Goal: Information Seeking & Learning: Learn about a topic

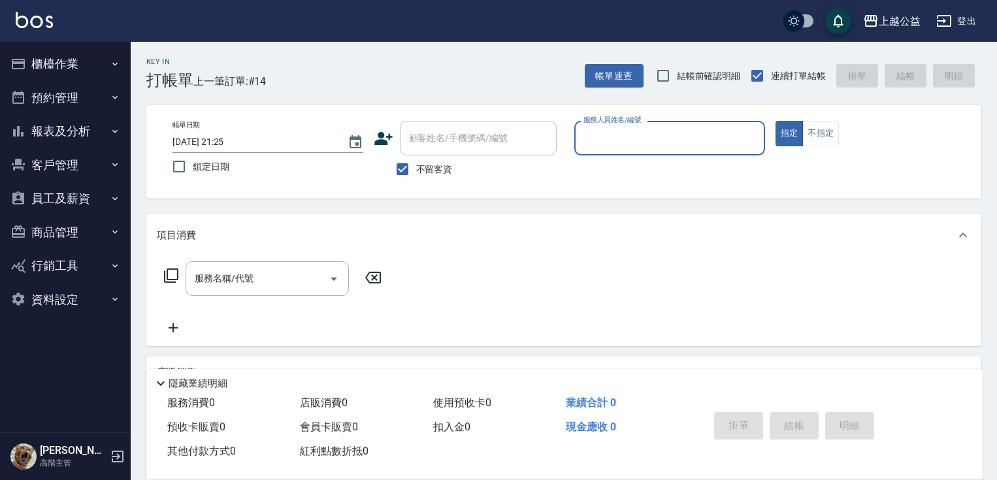
scroll to position [31, 0]
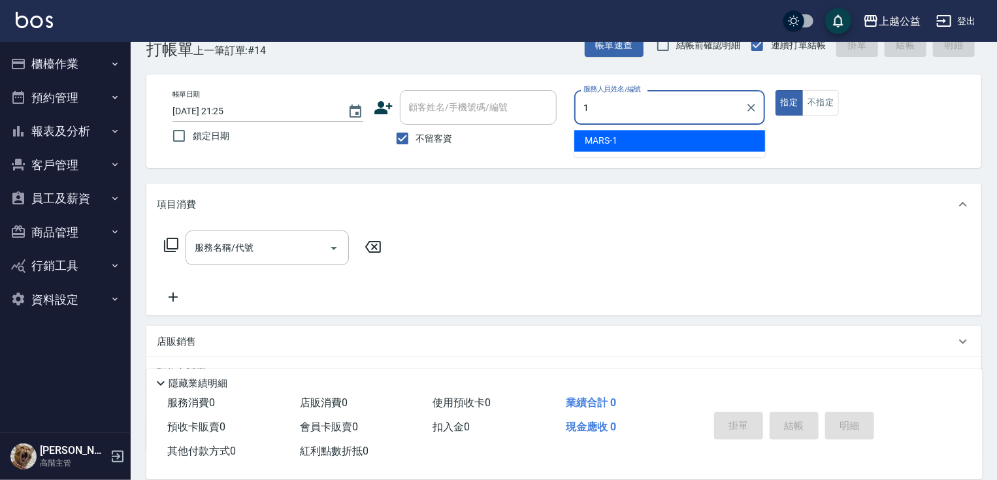
type input "MARS-1"
type button "true"
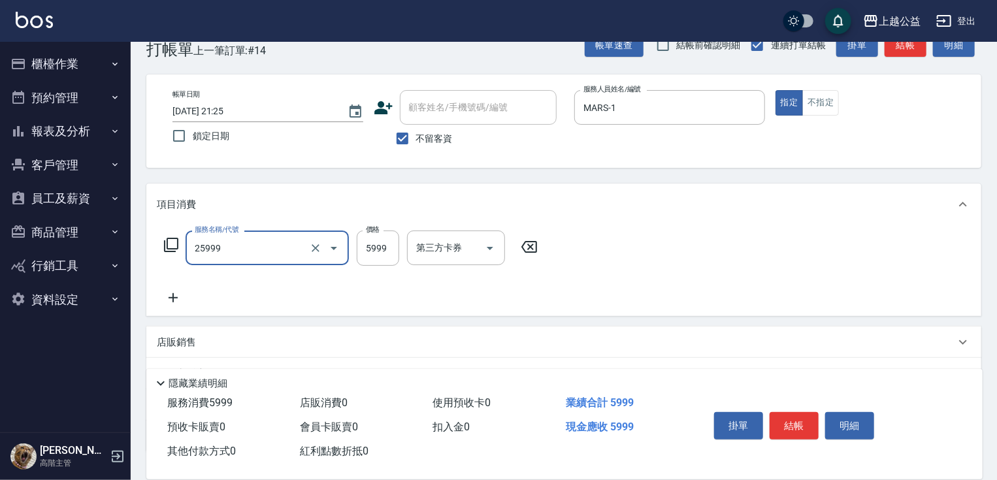
type input "雙棍金鑽16吋3包(25999)"
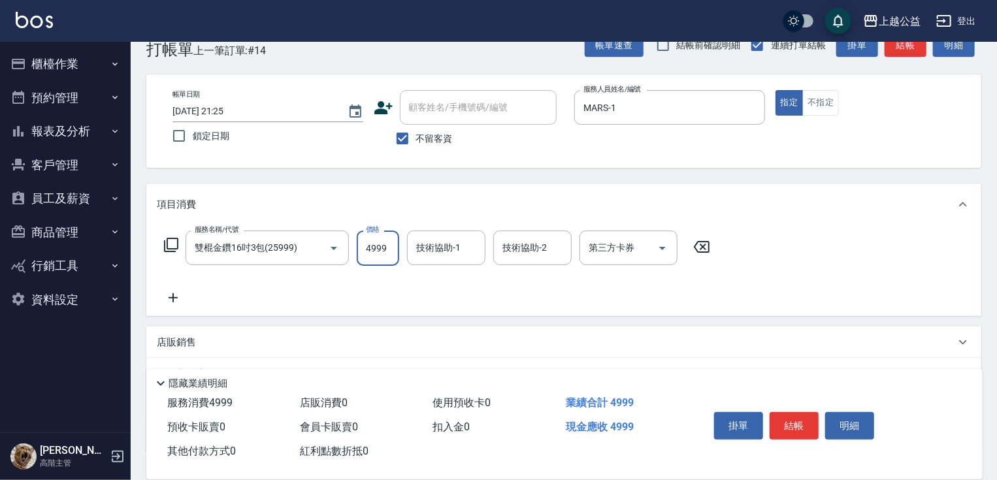
type input "4999"
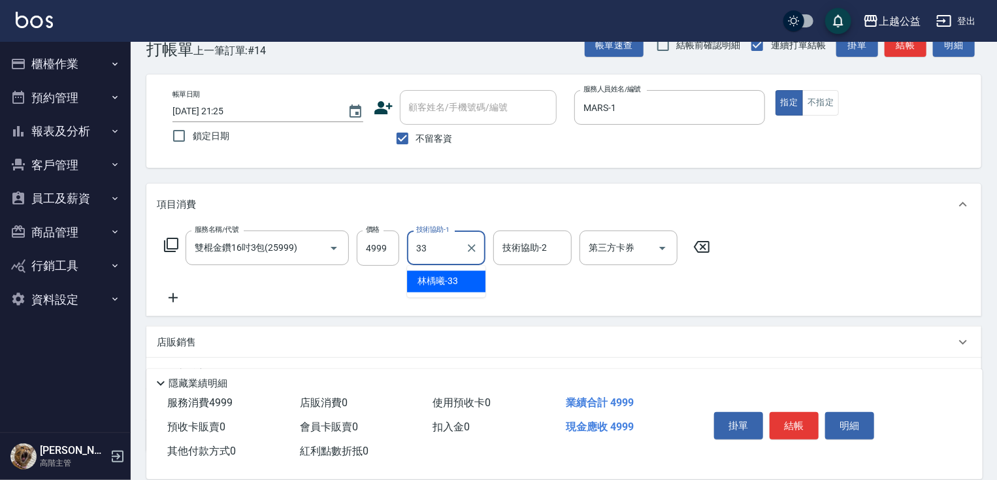
type input "[PERSON_NAME]-33"
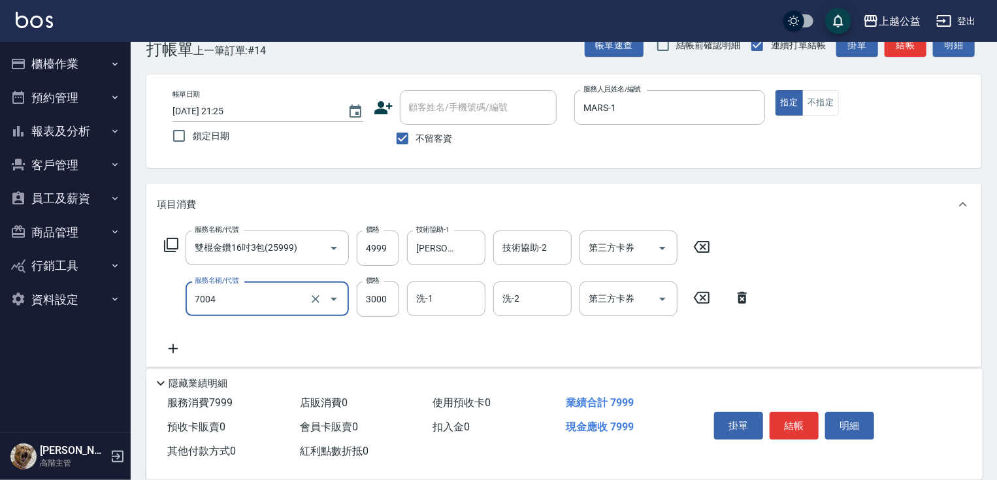
type input "重整3包(7004)"
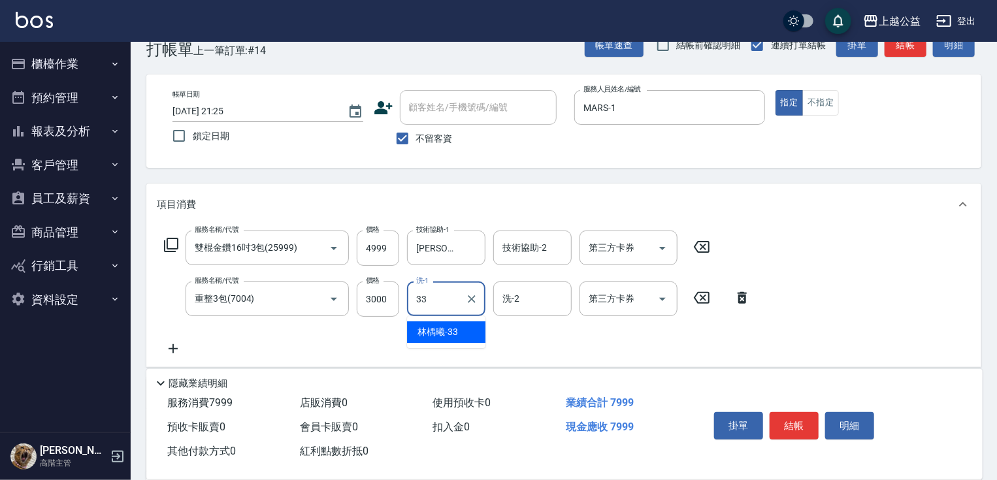
type input "[PERSON_NAME]-33"
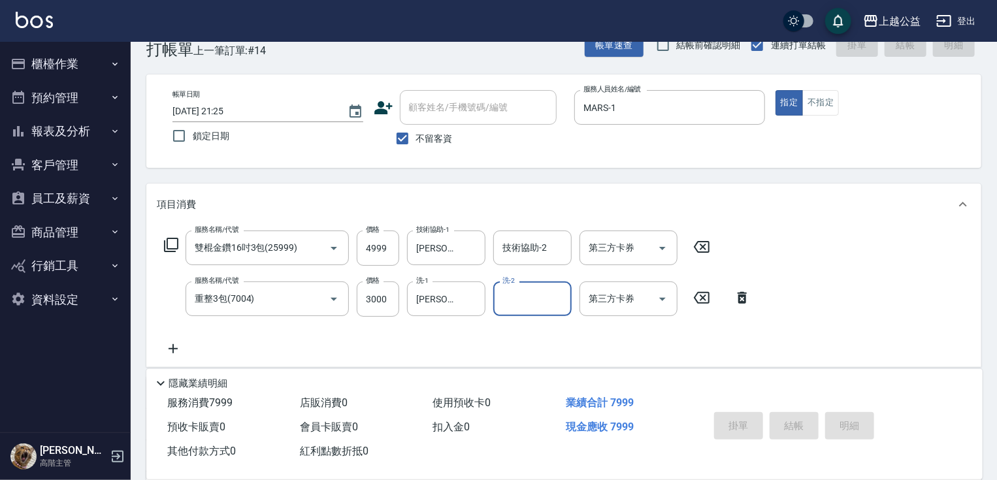
type input "[DATE] 21:57"
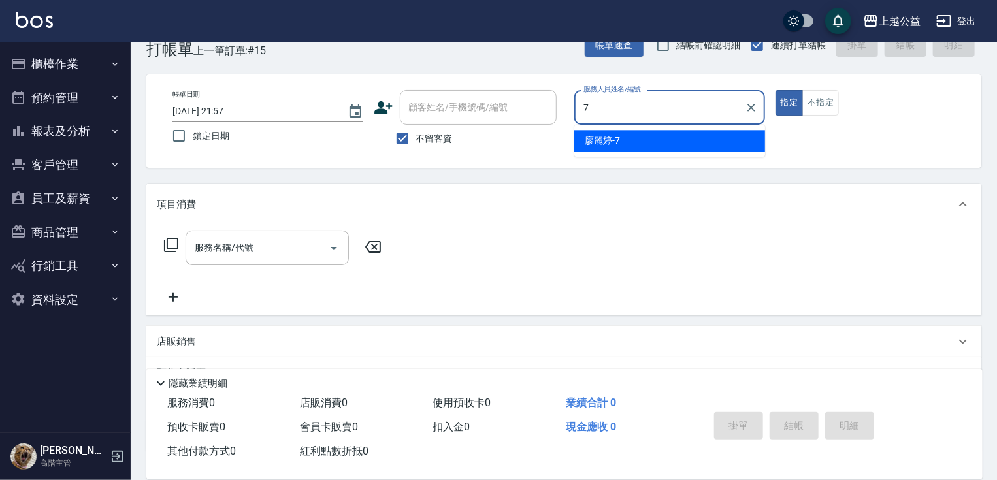
type input "[PERSON_NAME]-7"
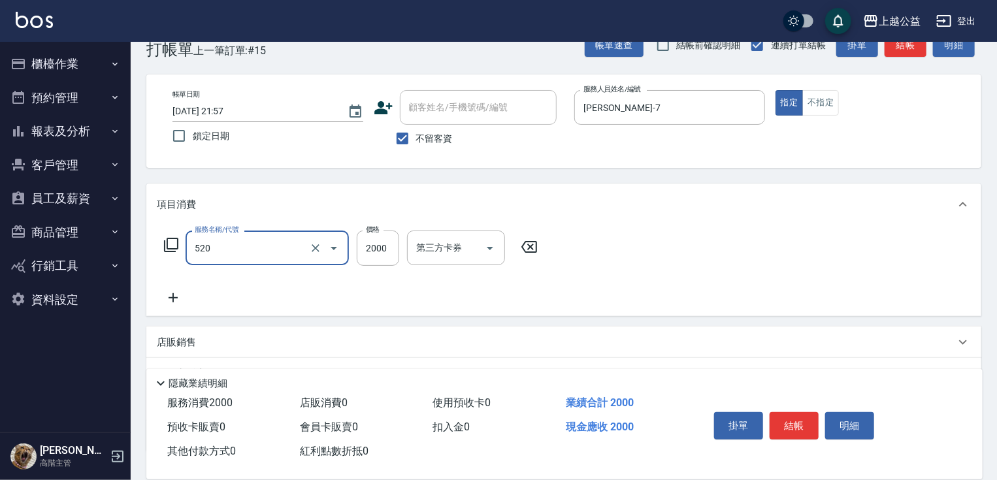
type input "繽紛染髮(520)"
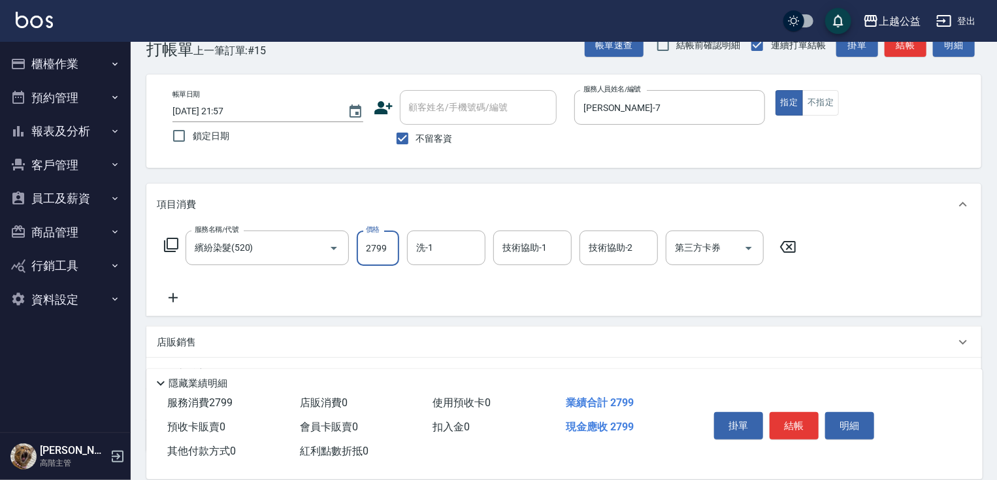
type input "2799"
type input "[PERSON_NAME]-31"
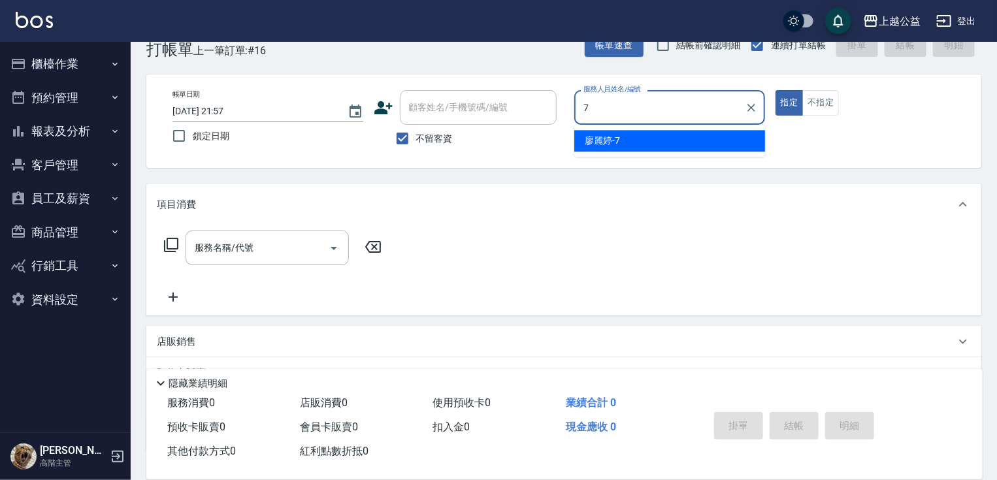
type input "[PERSON_NAME]-7"
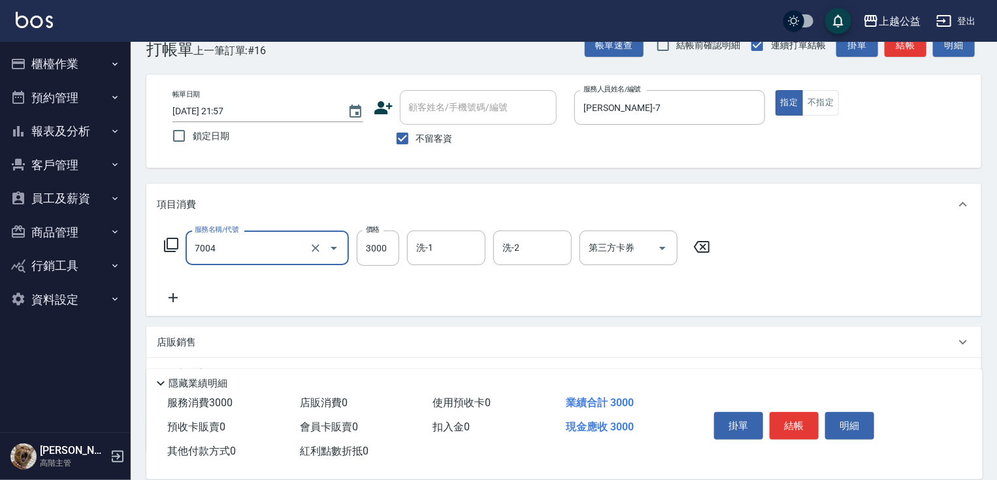
type input "重整3包(7004)"
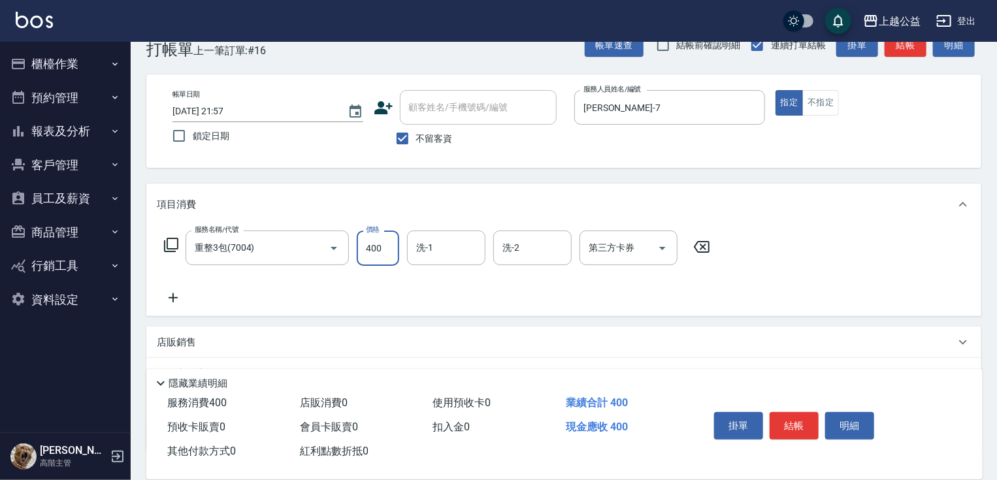
click at [376, 248] on input "400" at bounding box center [378, 248] width 42 height 35
drag, startPoint x: 376, startPoint y: 248, endPoint x: 394, endPoint y: 241, distance: 19.1
click at [376, 248] on input "400" at bounding box center [378, 248] width 42 height 35
click at [391, 242] on input "400" at bounding box center [378, 248] width 42 height 35
type input "4000"
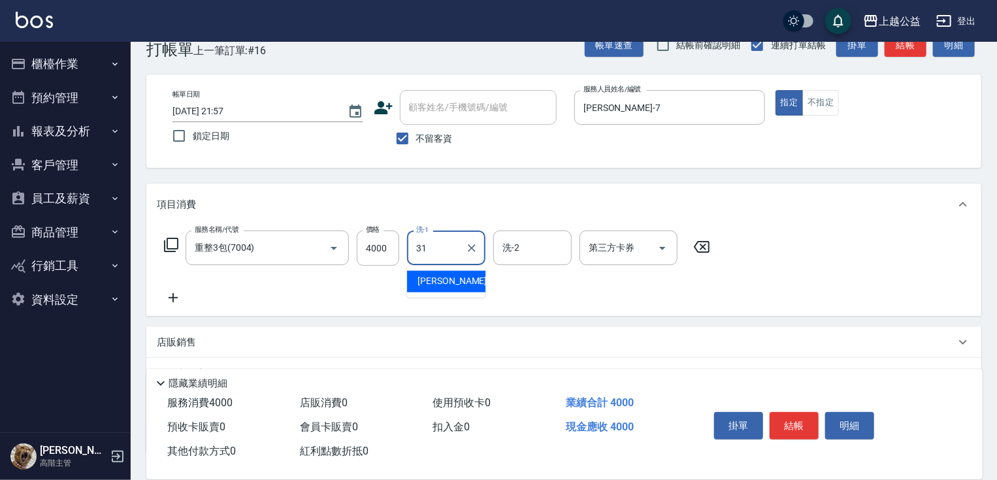
type input "[PERSON_NAME]-31"
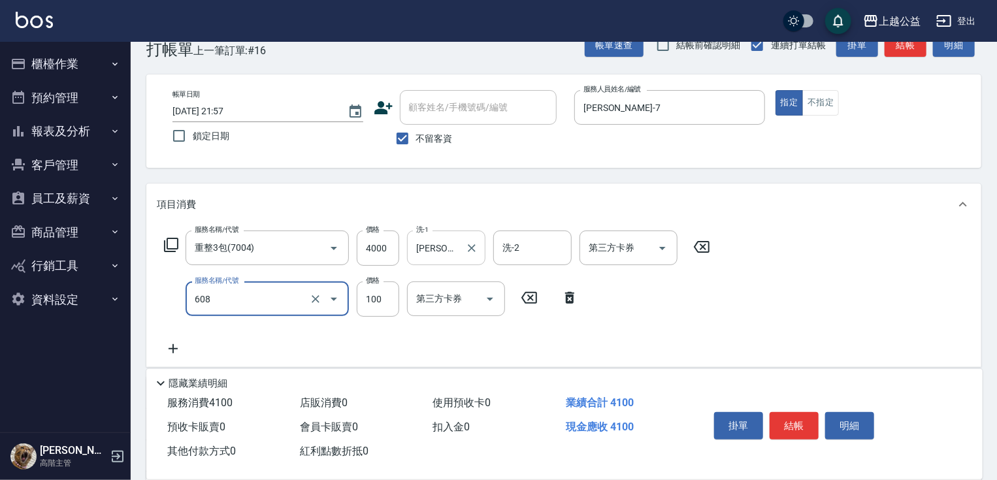
type input "精油長髮(608)"
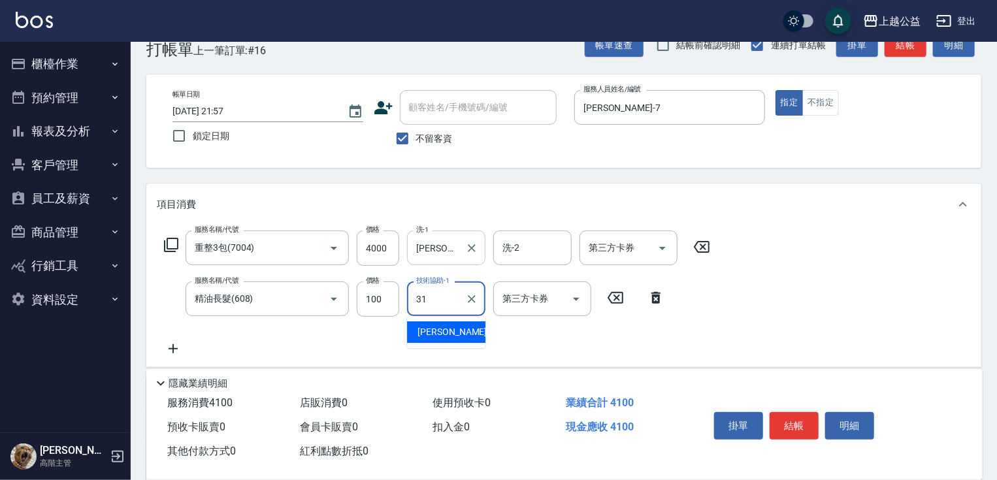
type input "310"
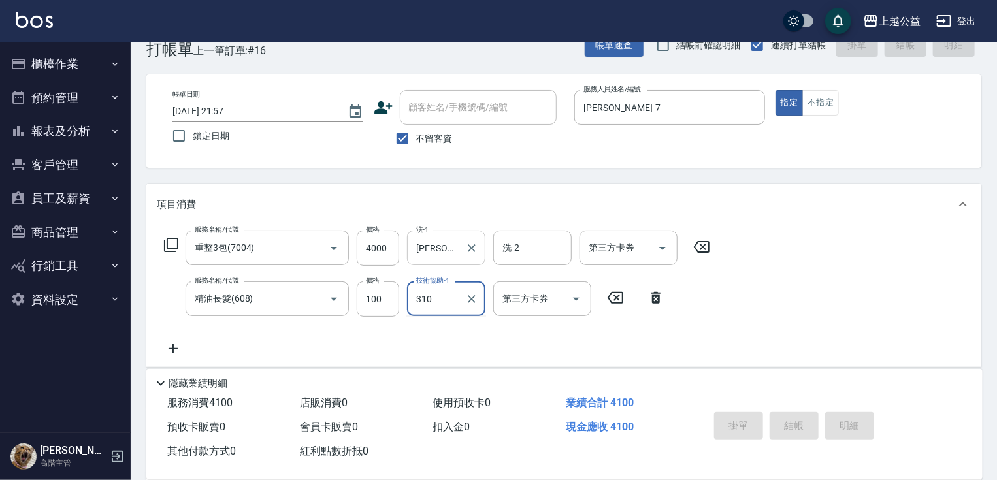
type input "[DATE] 21:58"
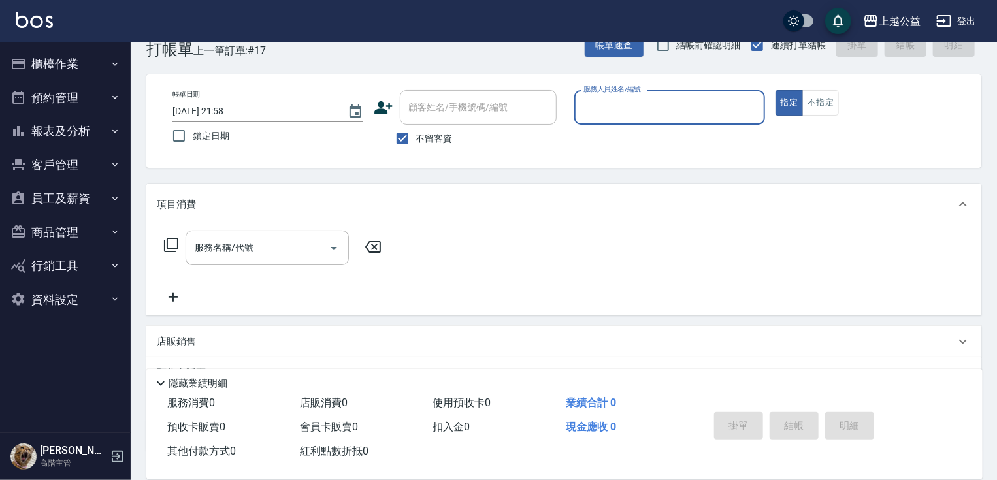
click at [56, 91] on button "預約管理" at bounding box center [65, 98] width 120 height 34
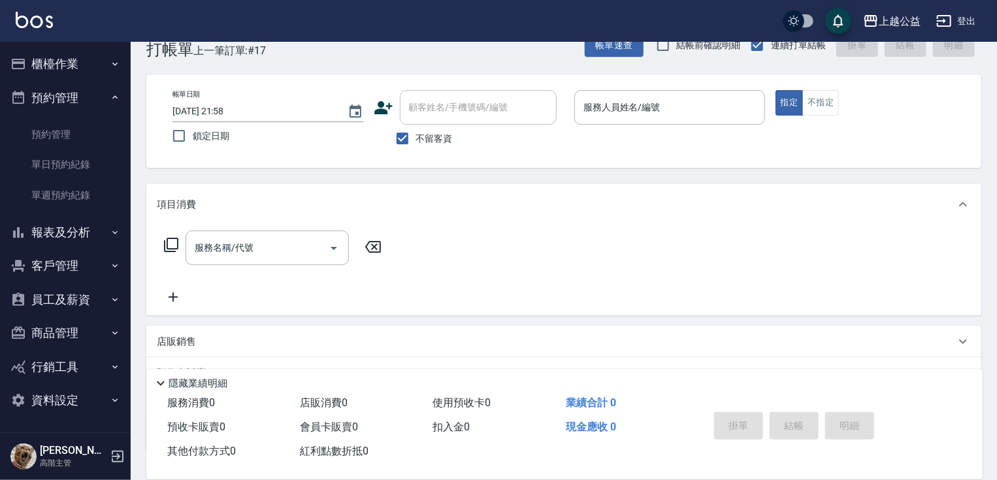
click at [69, 67] on button "櫃檯作業" at bounding box center [65, 64] width 120 height 34
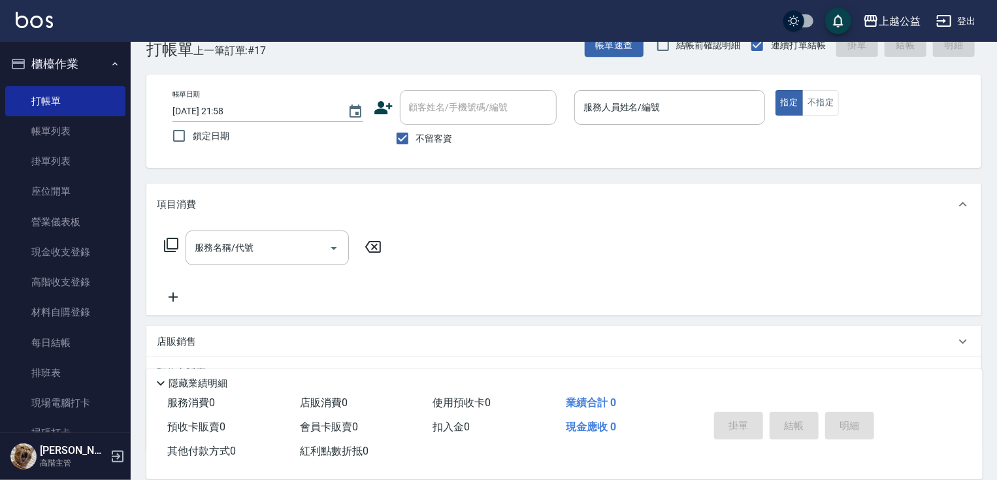
drag, startPoint x: 123, startPoint y: 204, endPoint x: 123, endPoint y: 184, distance: 19.6
click at [123, 184] on nav "櫃檯作業 打帳單 帳單列表 掛單列表 座位開單 營業儀表板 現金收支登錄 高階收支登錄 材料自購登錄 每日結帳 排班表 現場電腦打卡 掃碼打卡 預約管理 預約…" at bounding box center [65, 237] width 131 height 391
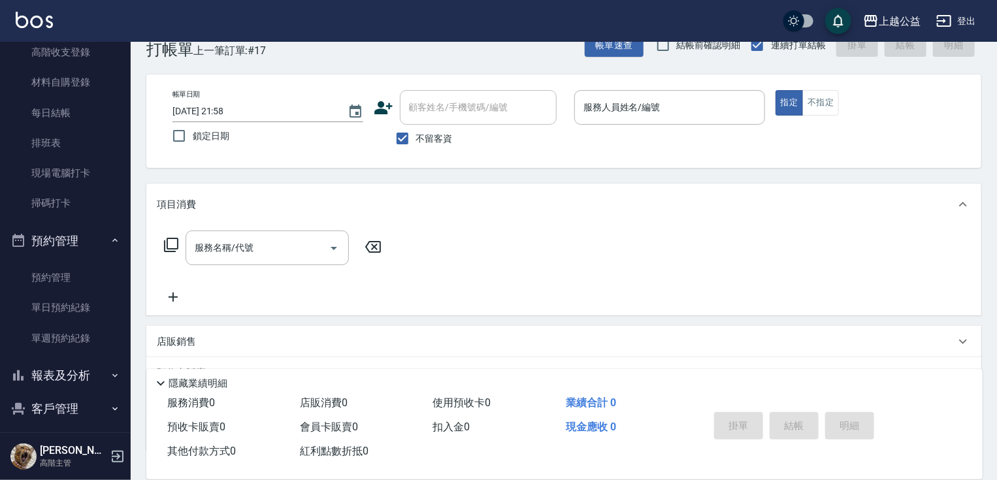
scroll to position [318, 0]
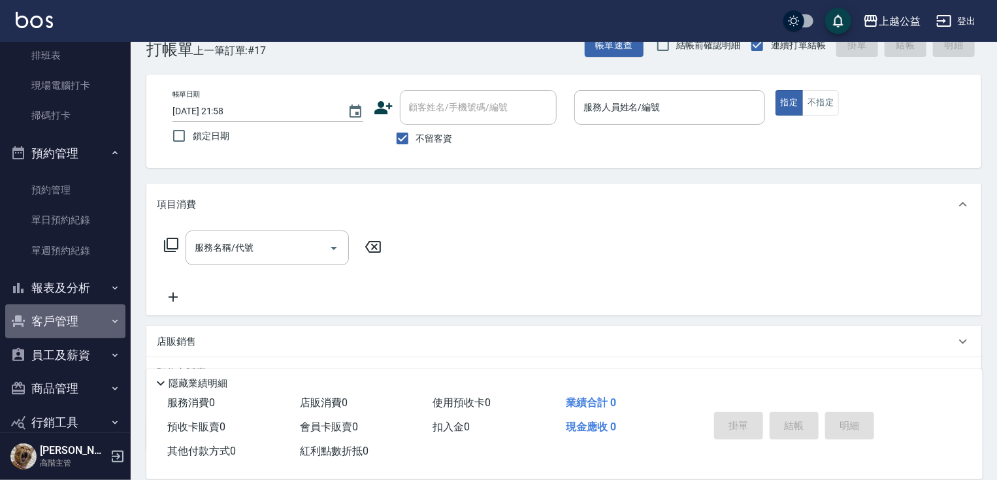
drag, startPoint x: 86, startPoint y: 310, endPoint x: 83, endPoint y: 295, distance: 15.4
click at [86, 311] on button "客戶管理" at bounding box center [65, 322] width 120 height 34
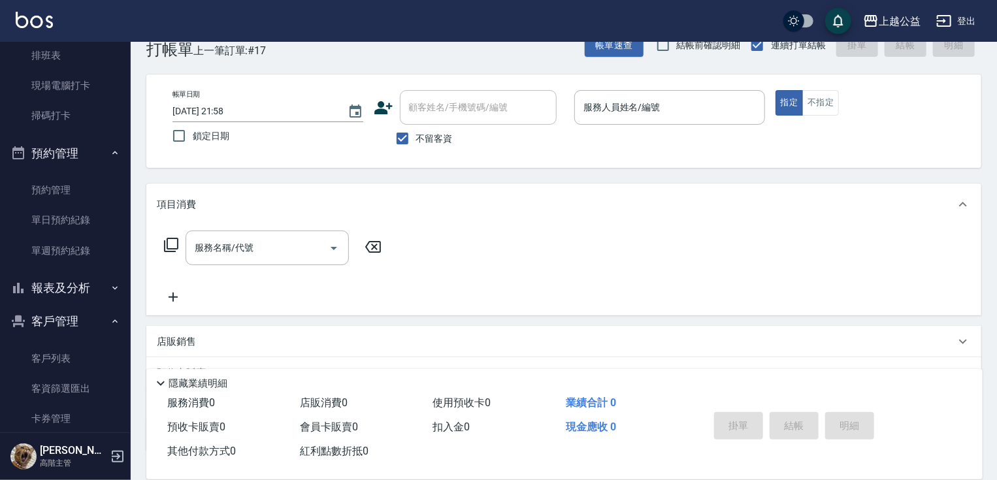
click at [83, 290] on button "報表及分析" at bounding box center [65, 288] width 120 height 34
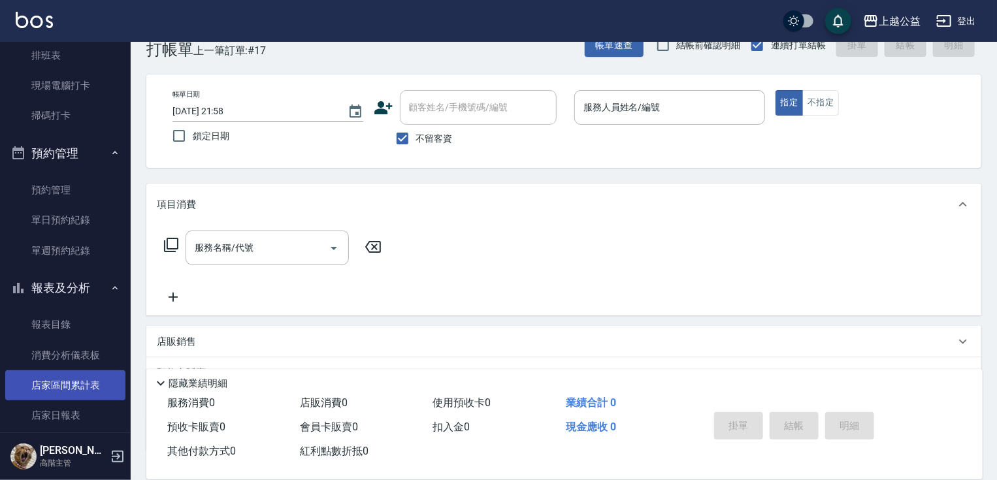
click at [63, 399] on link "店家區間累計表" at bounding box center [65, 386] width 120 height 30
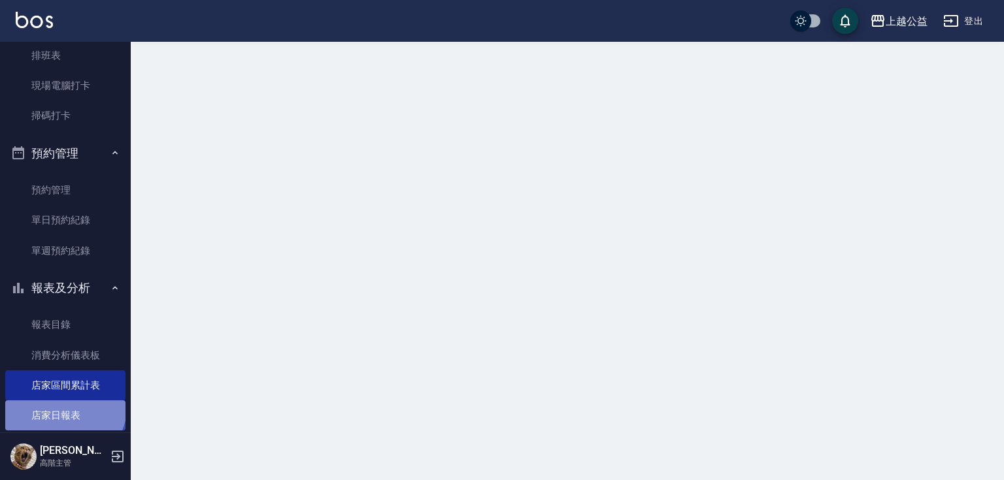
click at [63, 405] on link "店家日報表" at bounding box center [65, 416] width 120 height 30
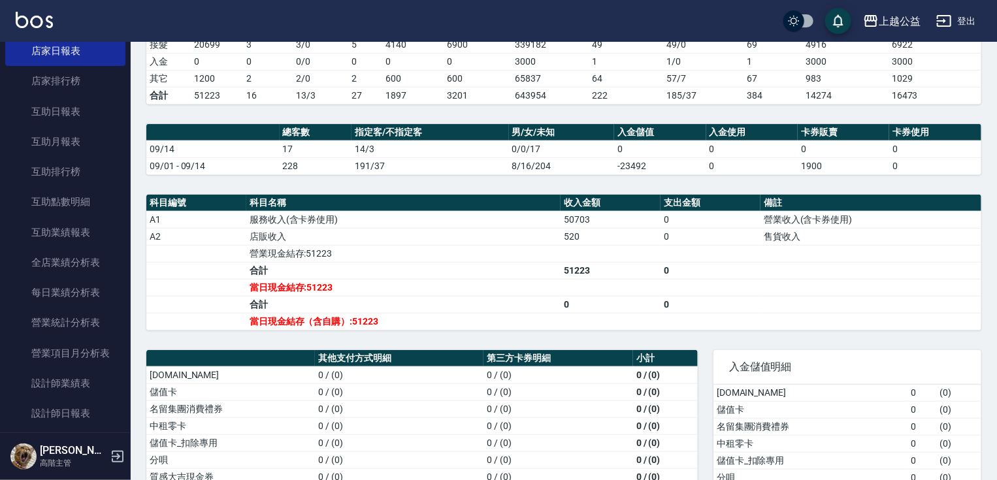
scroll to position [715, 0]
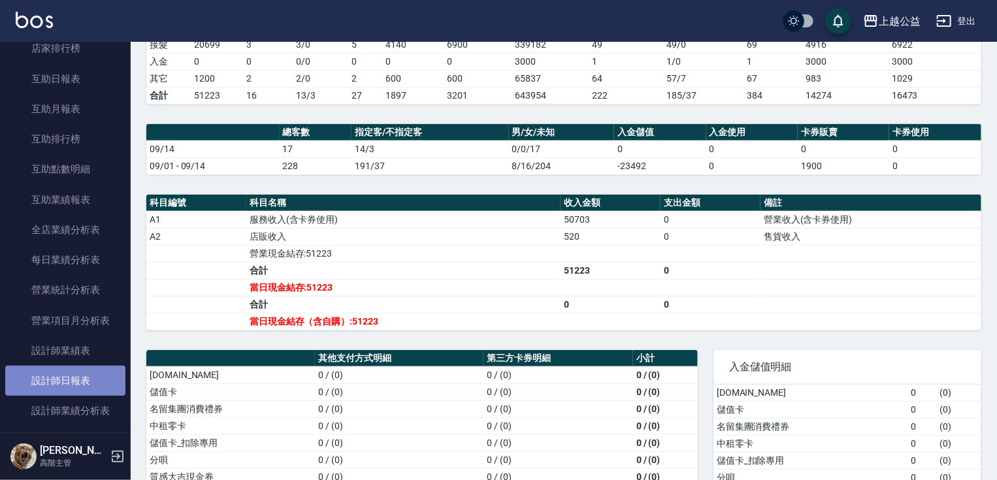
click at [91, 372] on link "設計師日報表" at bounding box center [65, 381] width 120 height 30
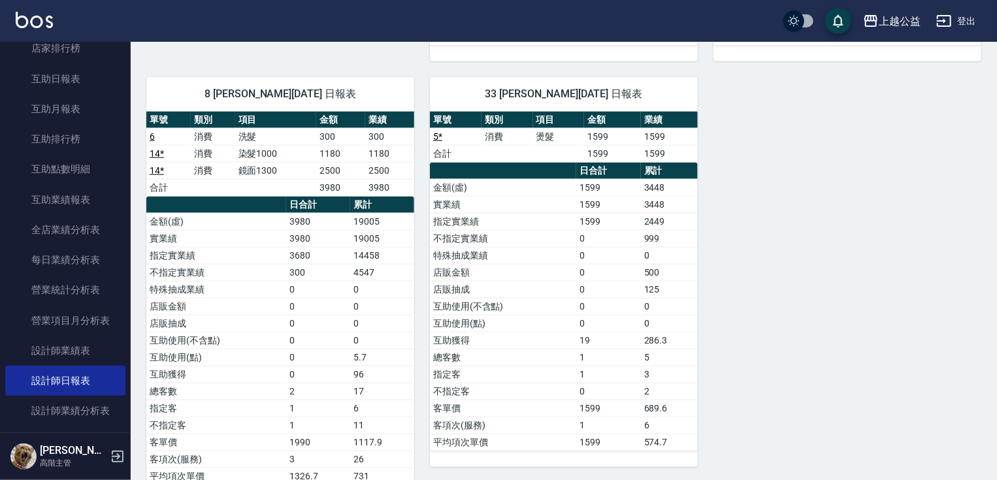
scroll to position [638, 0]
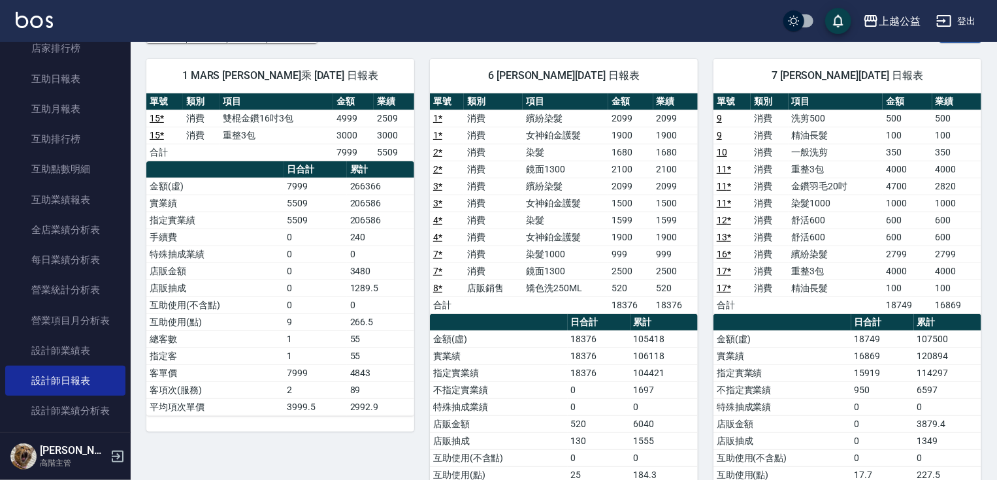
scroll to position [76, 0]
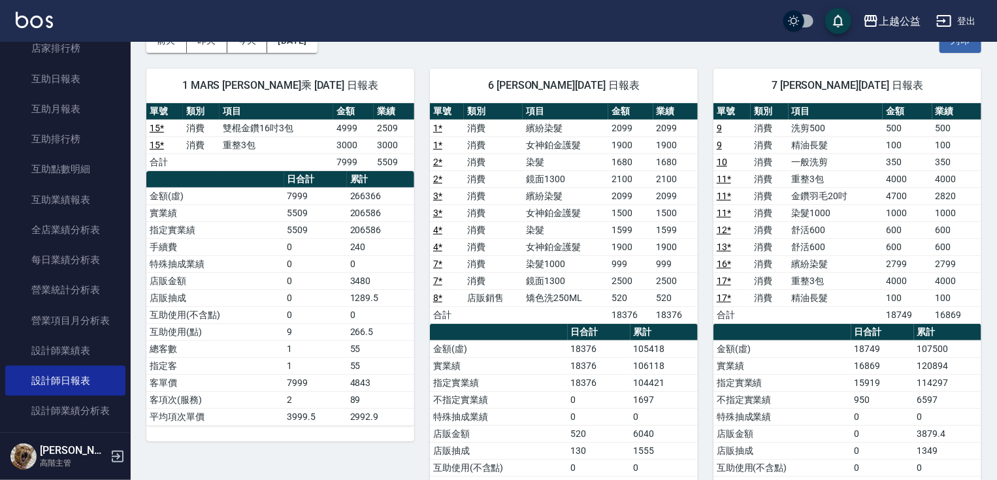
click at [974, 188] on td "2820" at bounding box center [957, 196] width 49 height 17
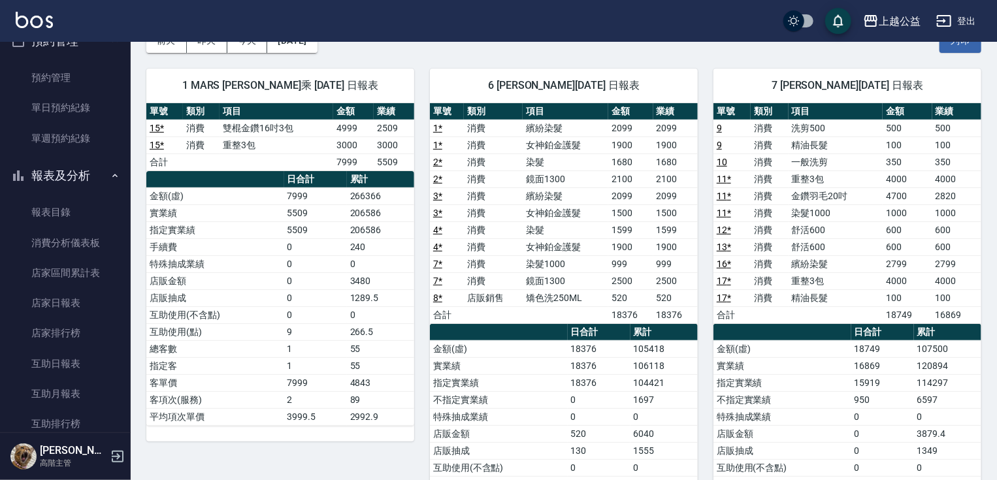
scroll to position [410, 0]
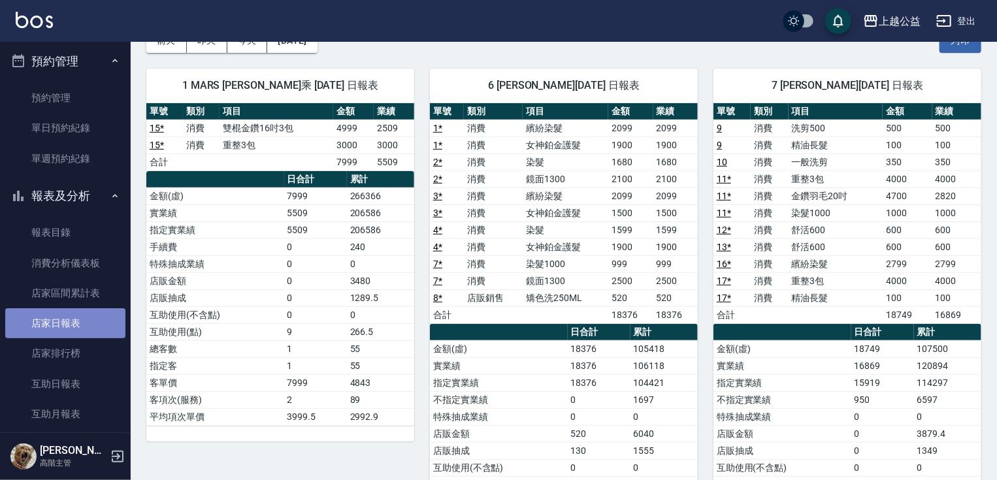
click at [75, 333] on link "店家日報表" at bounding box center [65, 323] width 120 height 30
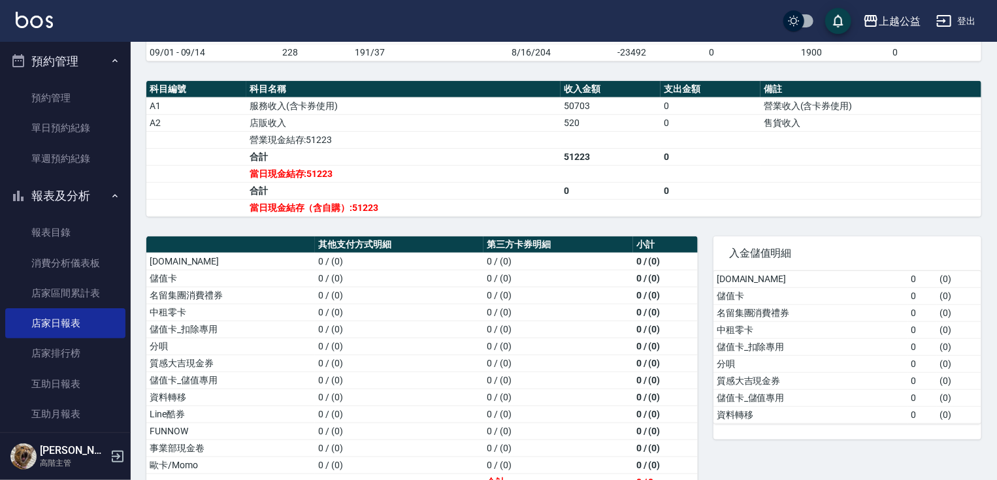
scroll to position [429, 0]
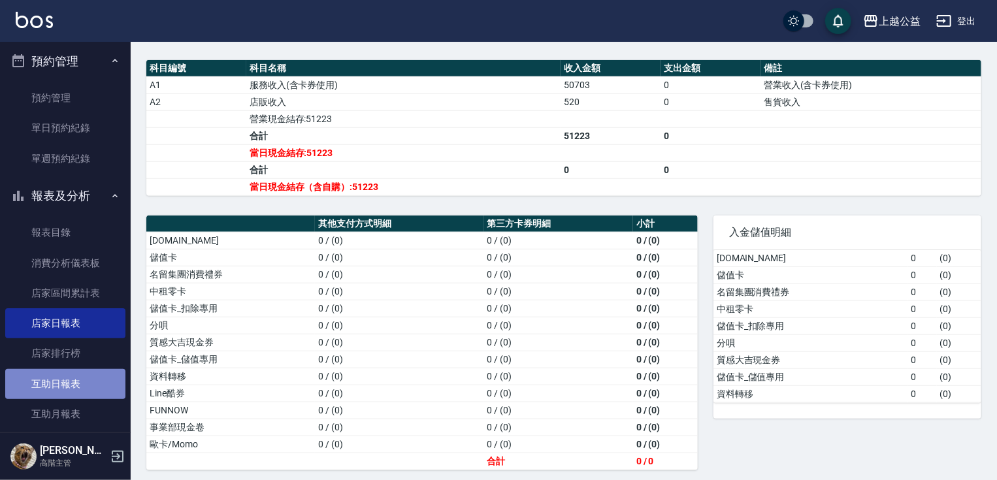
click at [71, 388] on link "互助日報表" at bounding box center [65, 384] width 120 height 30
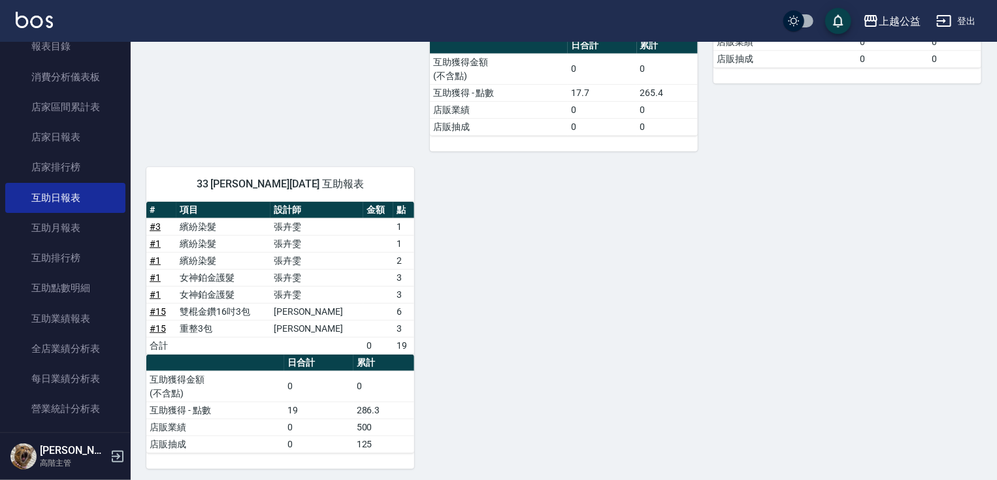
scroll to position [628, 0]
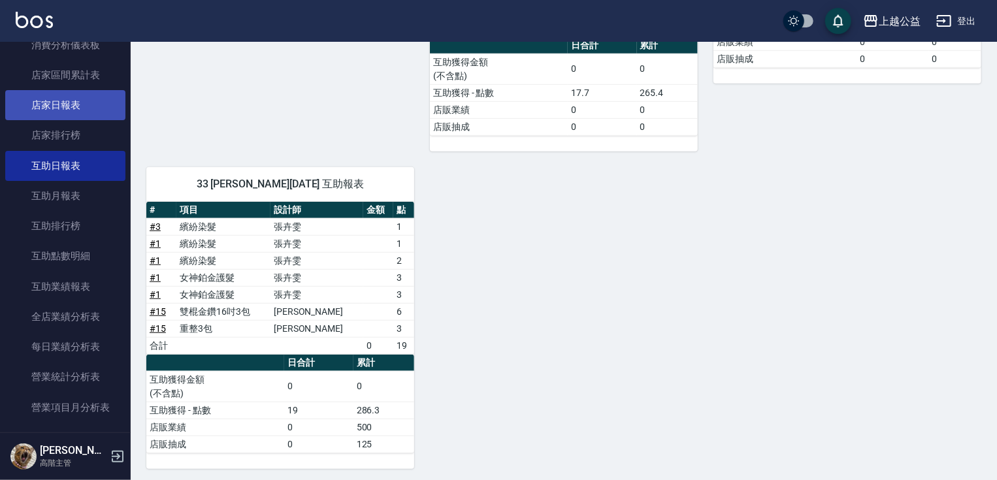
click at [68, 104] on link "店家日報表" at bounding box center [65, 105] width 120 height 30
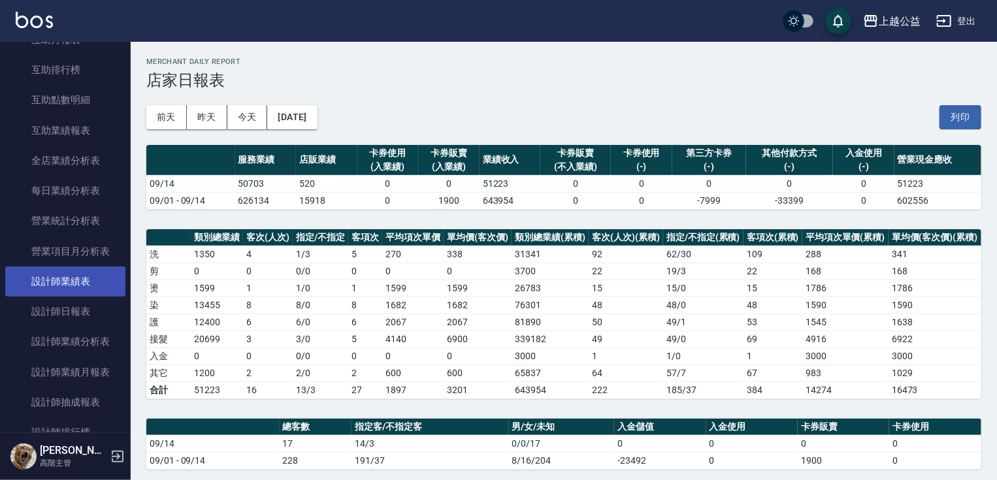
scroll to position [808, 0]
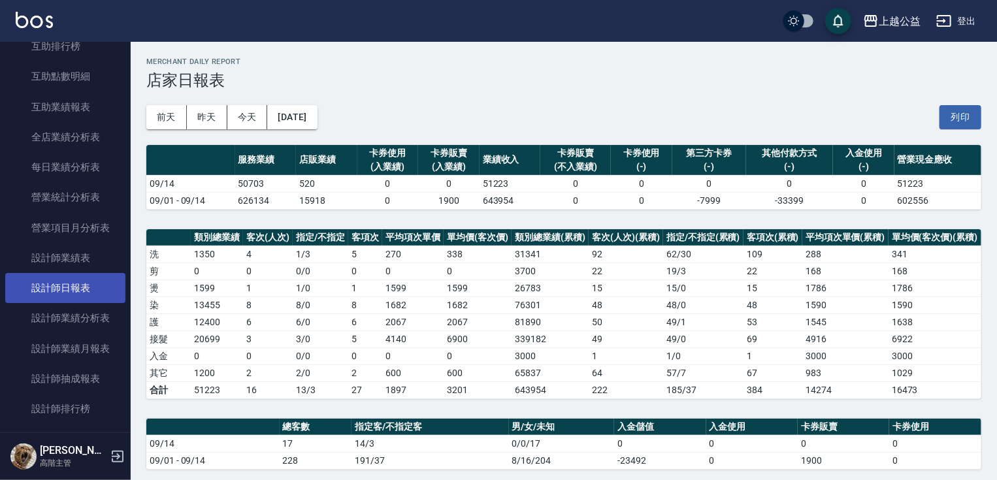
click at [99, 282] on link "設計師日報表" at bounding box center [65, 288] width 120 height 30
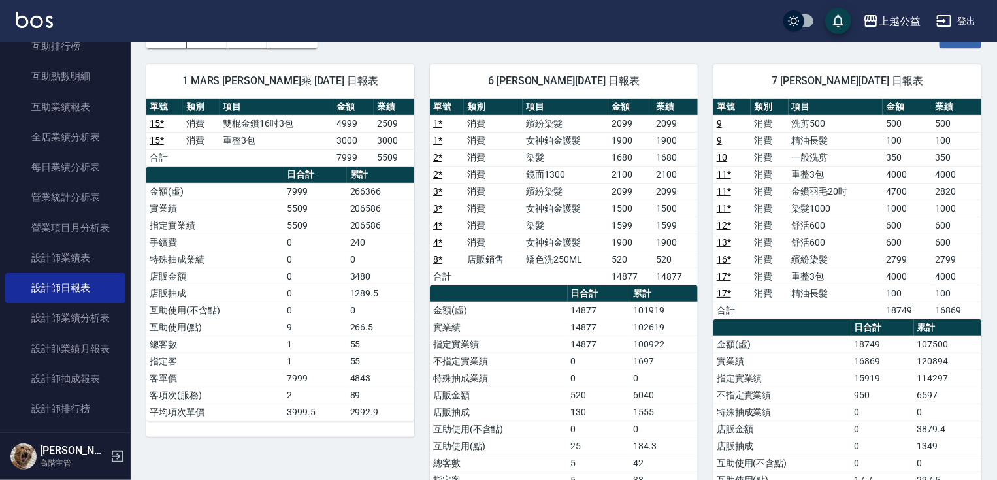
scroll to position [86, 0]
